Goal: Task Accomplishment & Management: Manage account settings

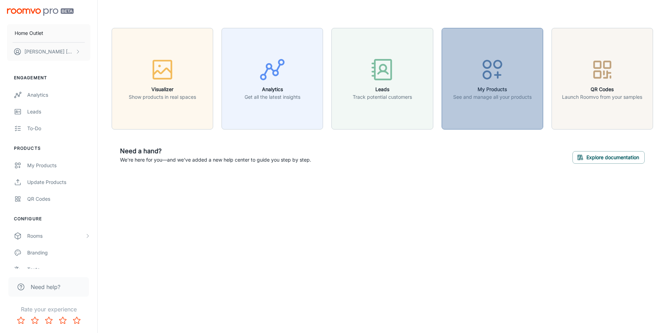
click at [507, 89] on h6 "My Products" at bounding box center [492, 89] width 78 height 8
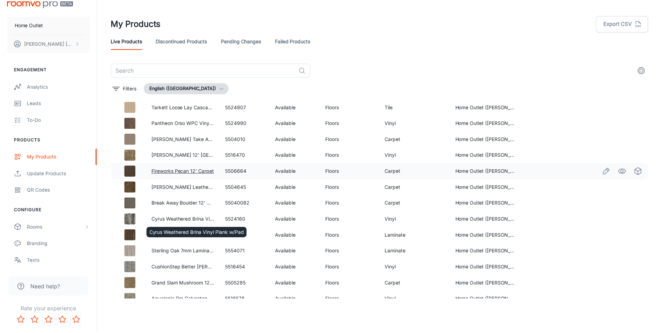
scroll to position [1824, 0]
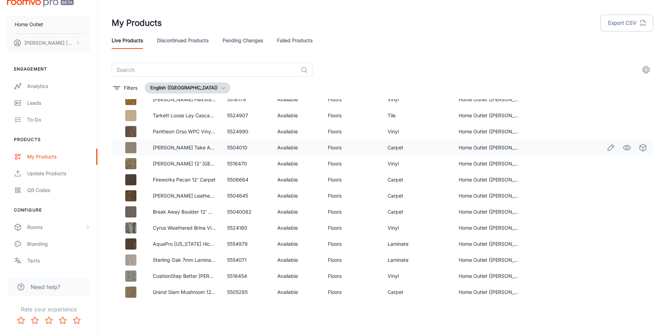
click at [366, 149] on td "Floors" at bounding box center [352, 147] width 60 height 16
click at [606, 148] on icon "Edit" at bounding box center [610, 147] width 8 height 8
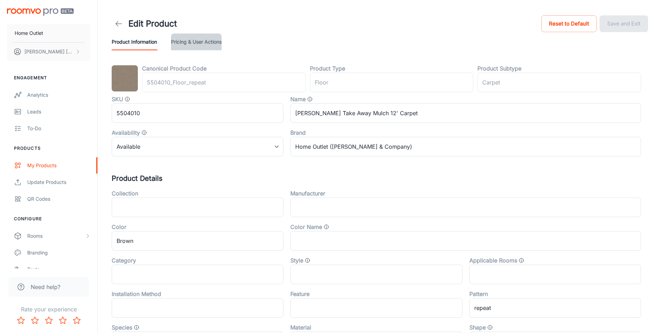
click at [200, 44] on button "Pricing & User Actions" at bounding box center [196, 41] width 51 height 17
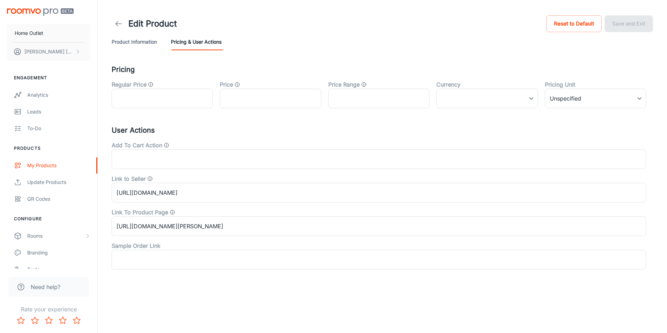
click at [140, 44] on button "Product Information" at bounding box center [134, 41] width 45 height 17
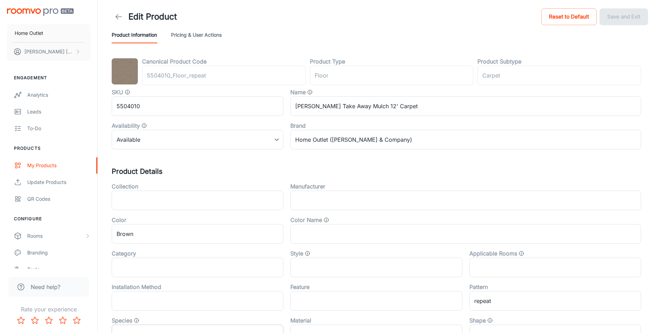
scroll to position [9, 0]
